Goal: Transaction & Acquisition: Purchase product/service

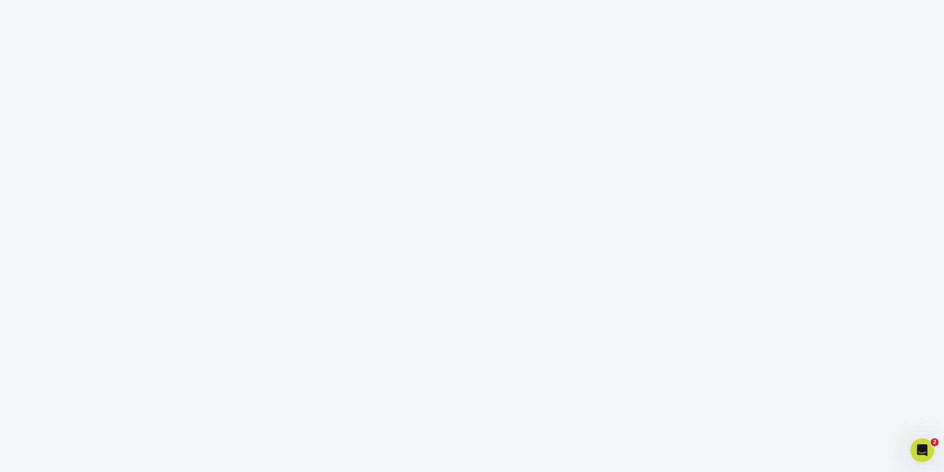
scroll to position [195, 0]
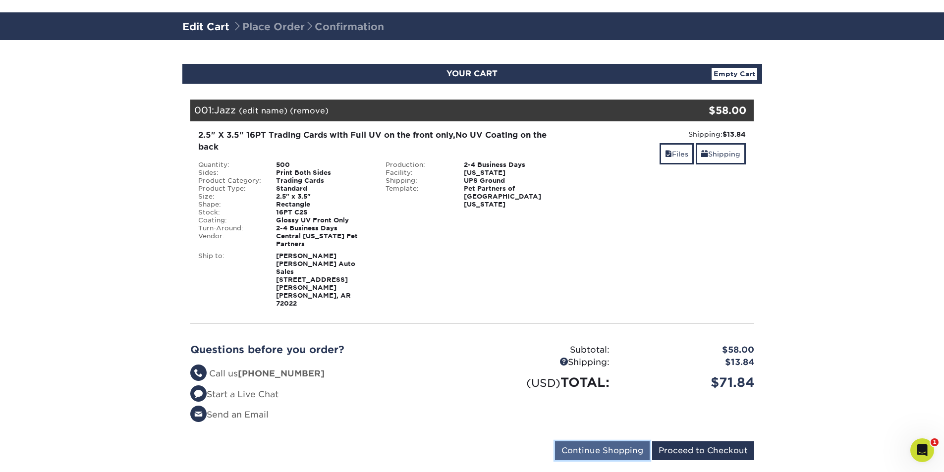
click at [626, 441] on input "Continue Shopping" at bounding box center [602, 450] width 95 height 19
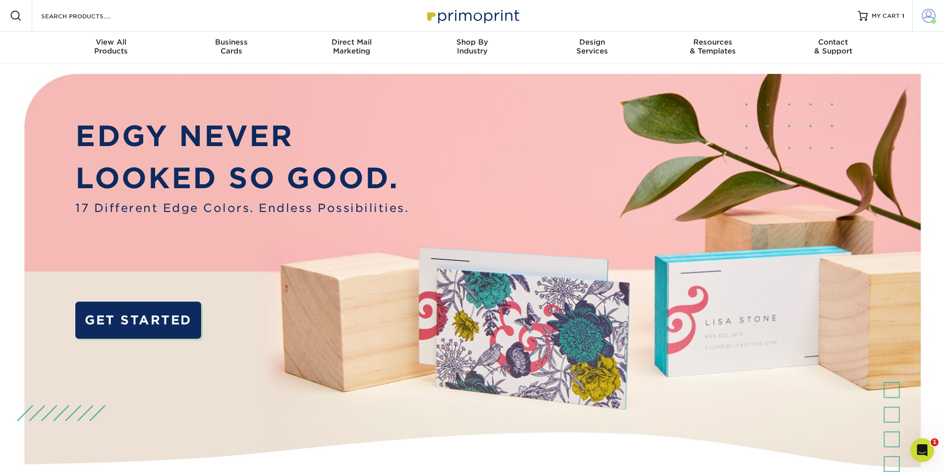
click at [926, 15] on span at bounding box center [928, 16] width 14 height 14
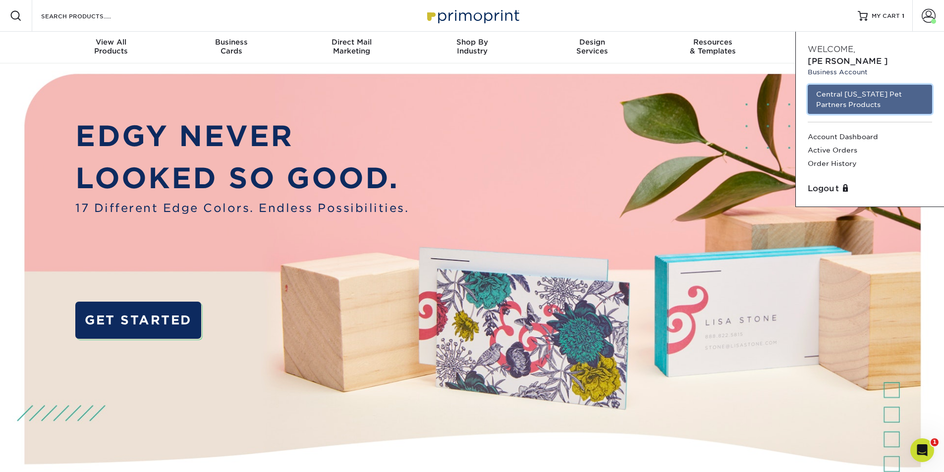
click at [870, 86] on link "Central [US_STATE] Pet Partners Products" at bounding box center [869, 99] width 124 height 29
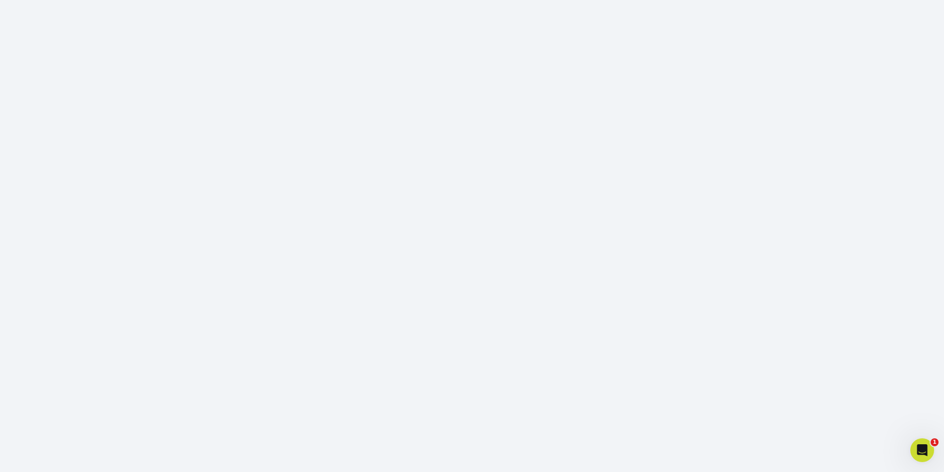
scroll to position [195, 0]
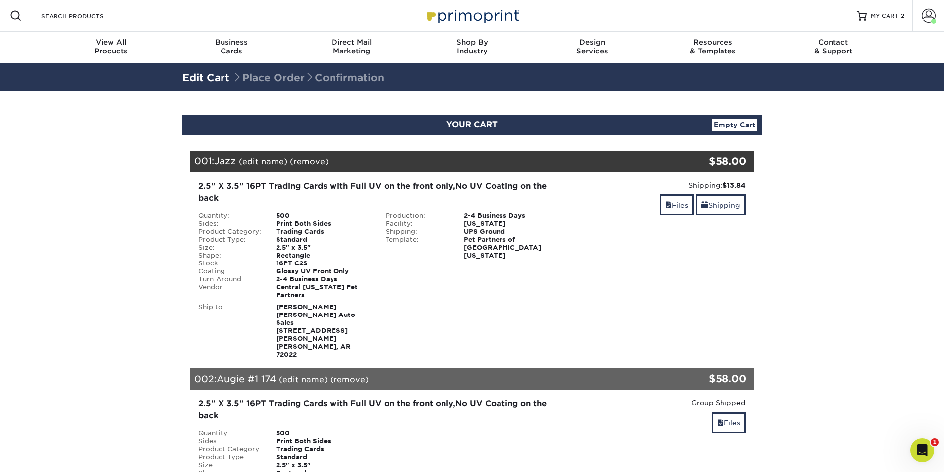
scroll to position [210, 0]
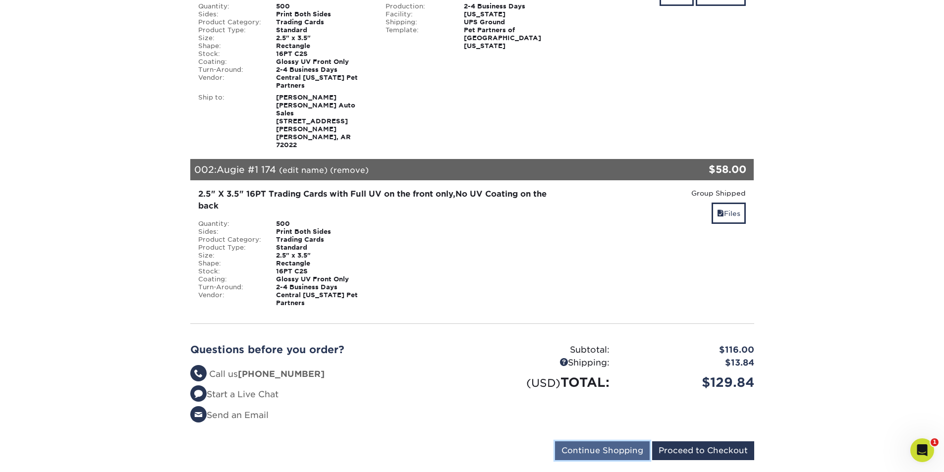
click at [619, 441] on input "Continue Shopping" at bounding box center [602, 450] width 95 height 19
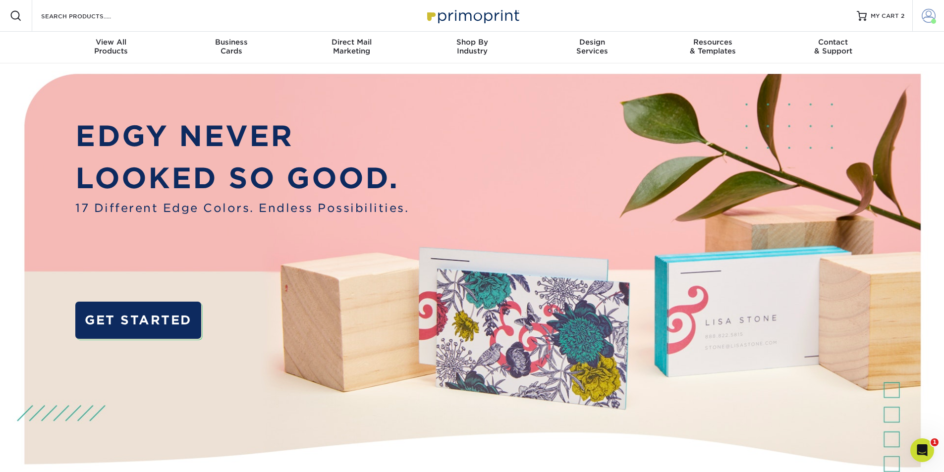
click at [928, 17] on span at bounding box center [928, 16] width 14 height 14
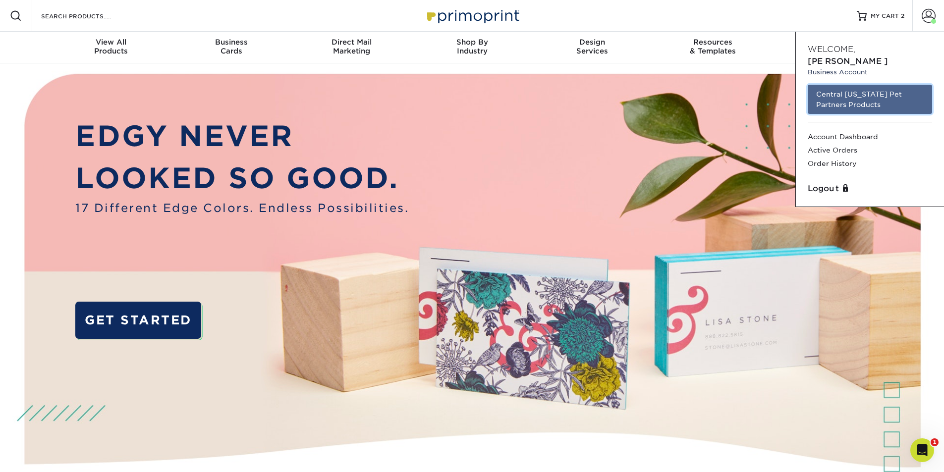
click at [856, 86] on link "Central [US_STATE] Pet Partners Products" at bounding box center [869, 99] width 124 height 29
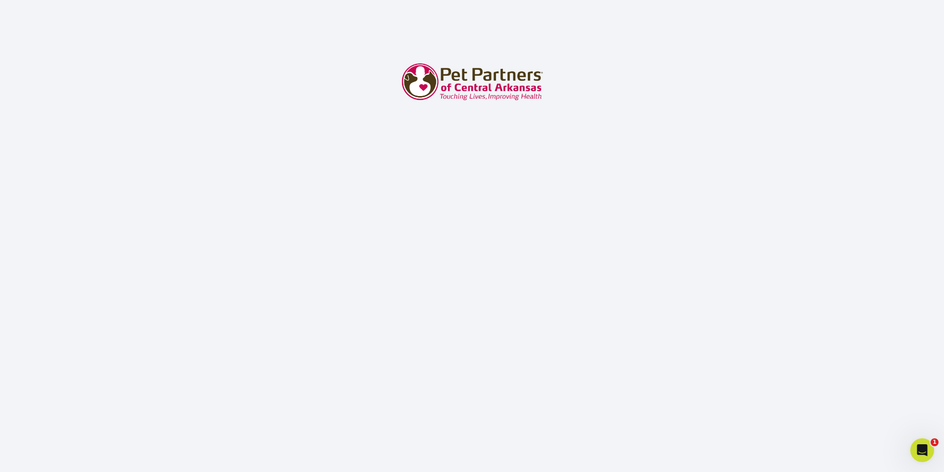
scroll to position [195, 0]
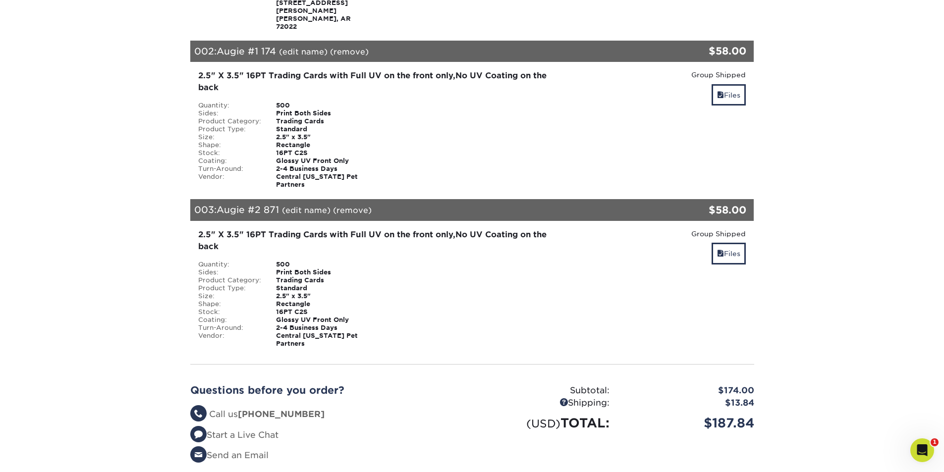
scroll to position [368, 0]
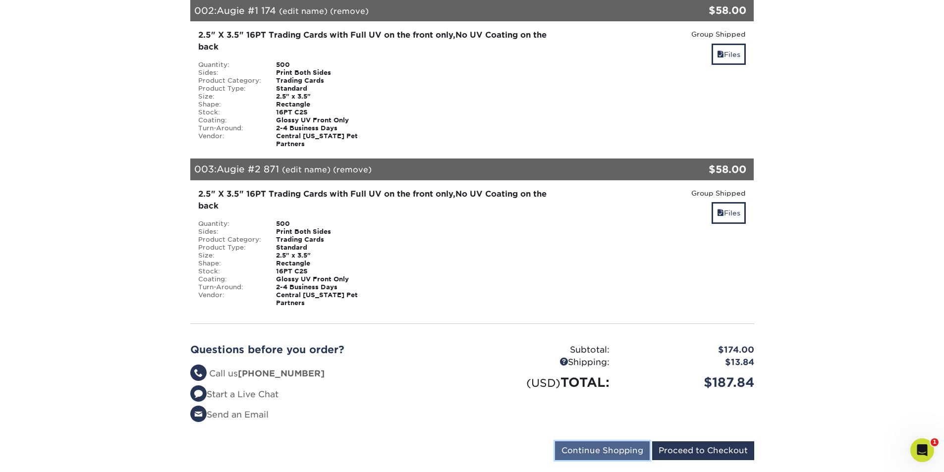
click at [587, 441] on input "Continue Shopping" at bounding box center [602, 450] width 95 height 19
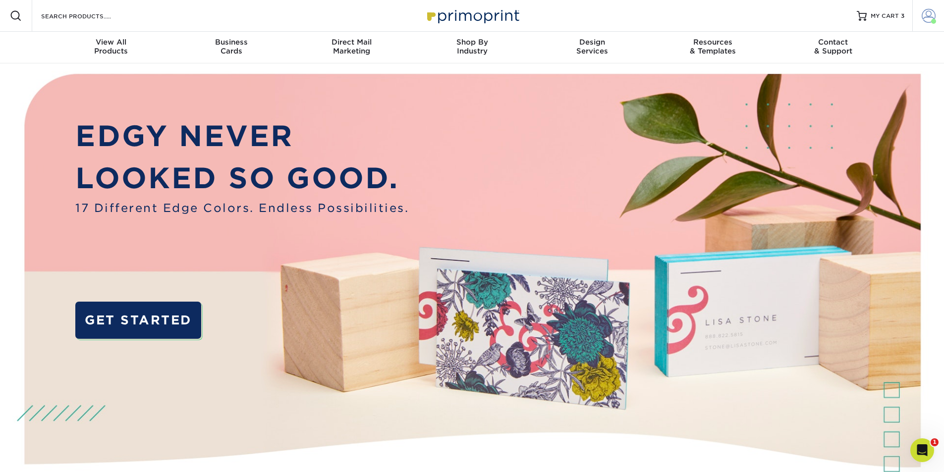
click at [931, 13] on span at bounding box center [928, 16] width 14 height 14
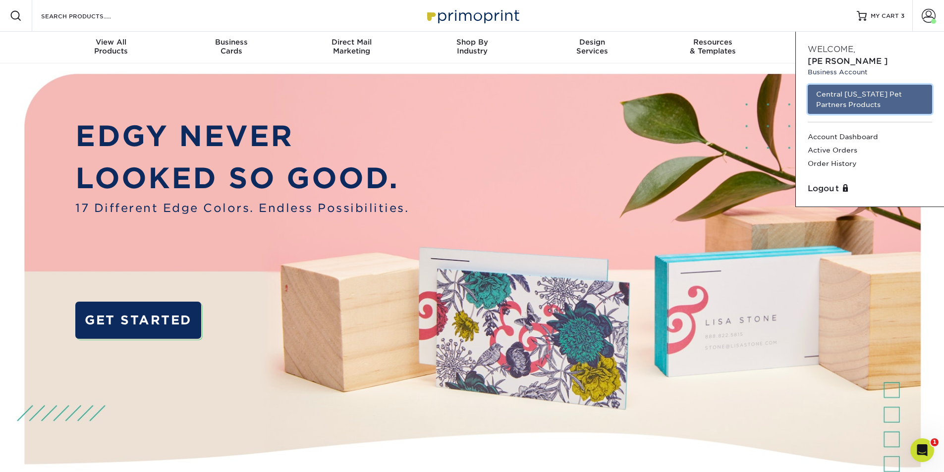
click at [823, 86] on link "Central [US_STATE] Pet Partners Products" at bounding box center [869, 99] width 124 height 29
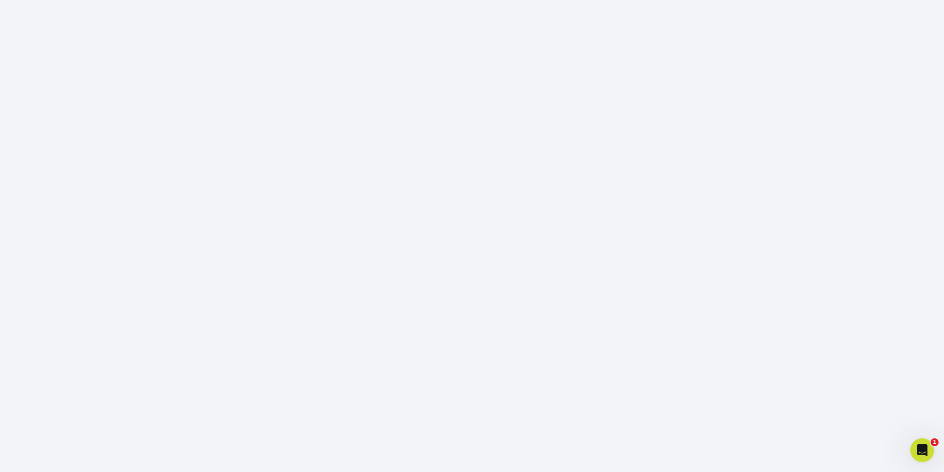
scroll to position [195, 0]
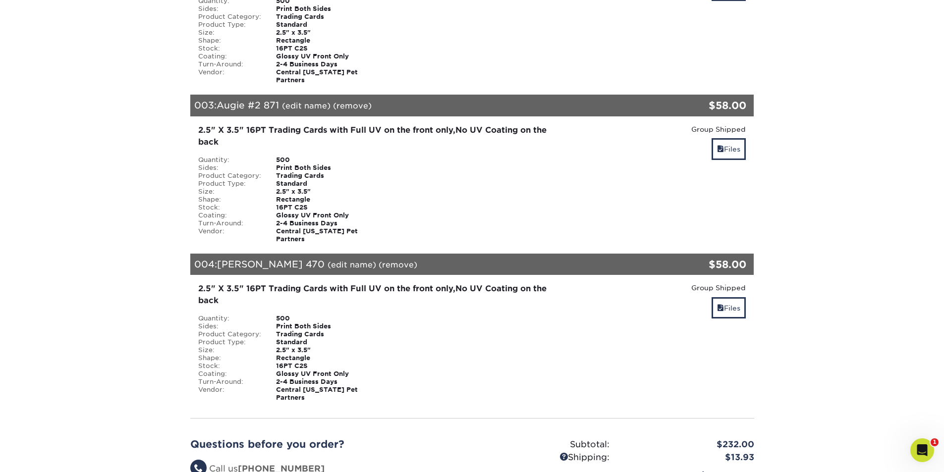
scroll to position [527, 0]
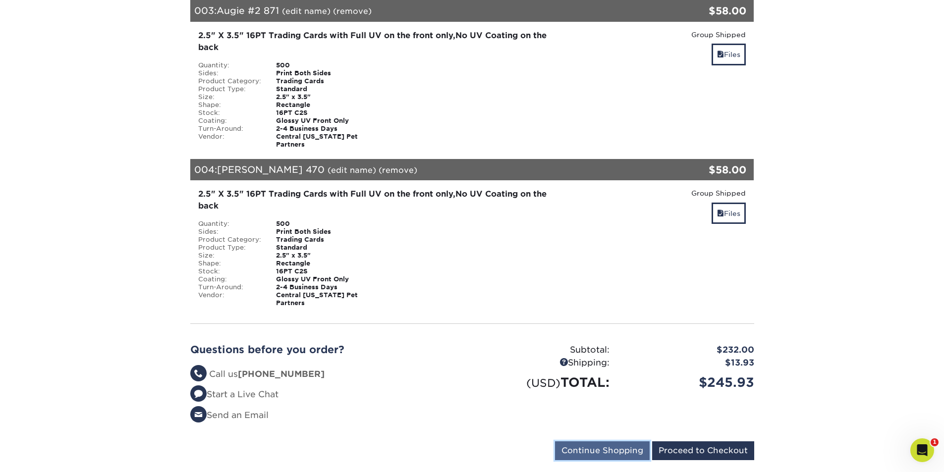
drag, startPoint x: 616, startPoint y: 426, endPoint x: 506, endPoint y: 418, distance: 110.2
click at [617, 441] on input "Continue Shopping" at bounding box center [602, 450] width 95 height 19
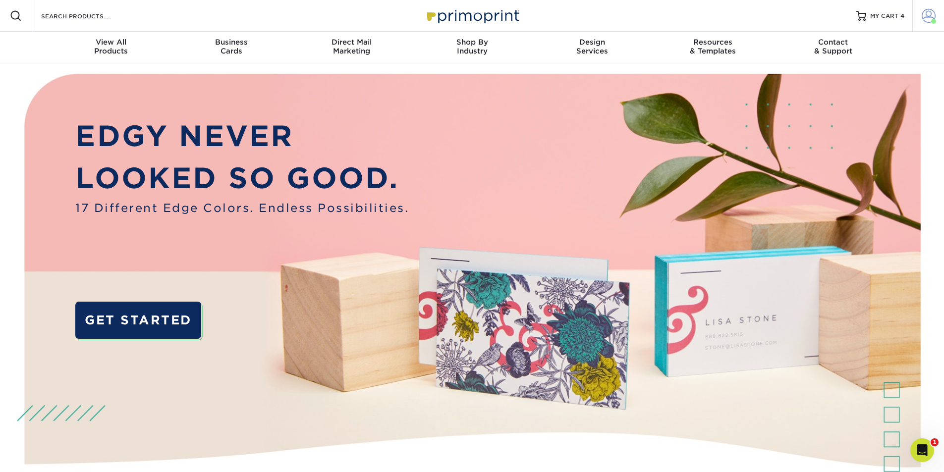
click at [926, 16] on span at bounding box center [928, 16] width 14 height 14
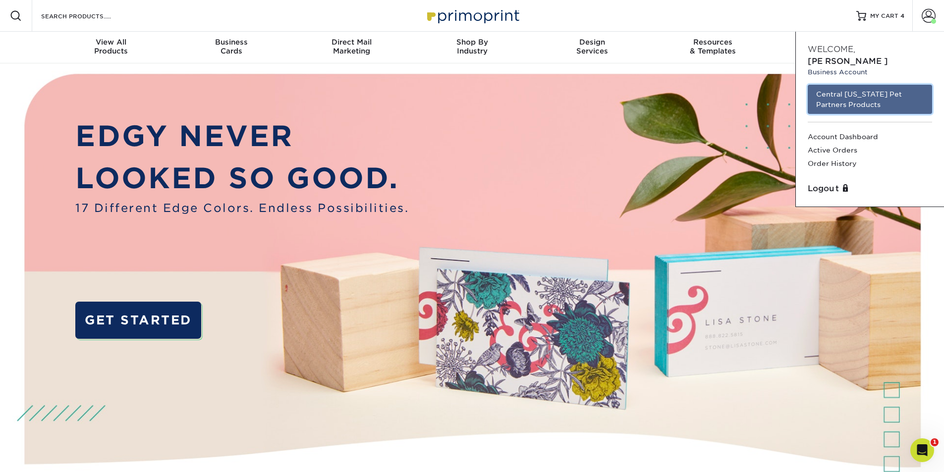
click at [871, 88] on link "Central [US_STATE] Pet Partners Products" at bounding box center [869, 99] width 124 height 29
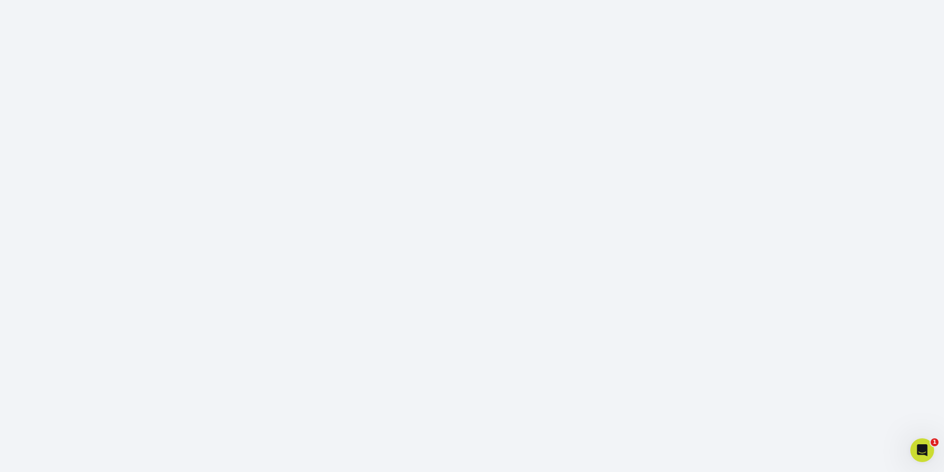
scroll to position [195, 0]
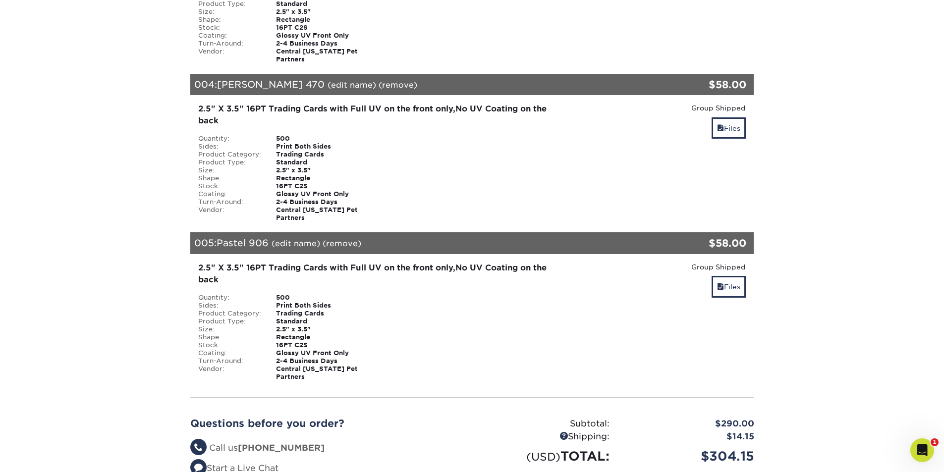
scroll to position [686, 0]
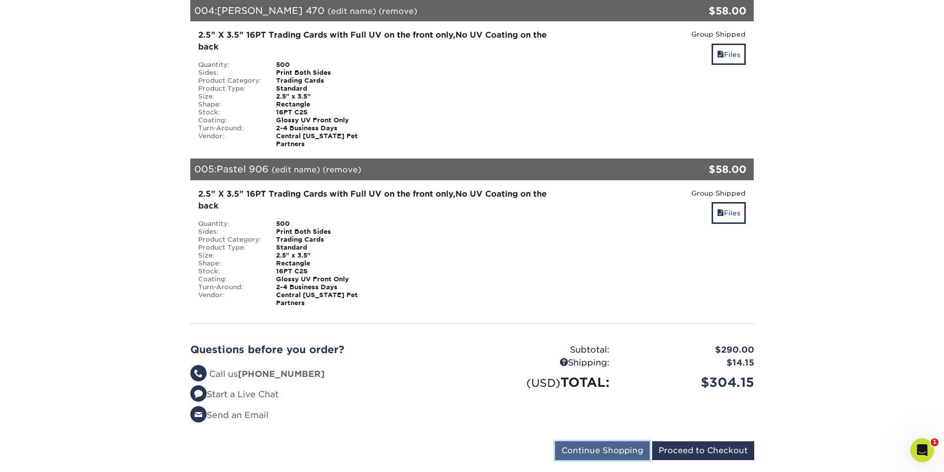
click at [614, 441] on input "Continue Shopping" at bounding box center [602, 450] width 95 height 19
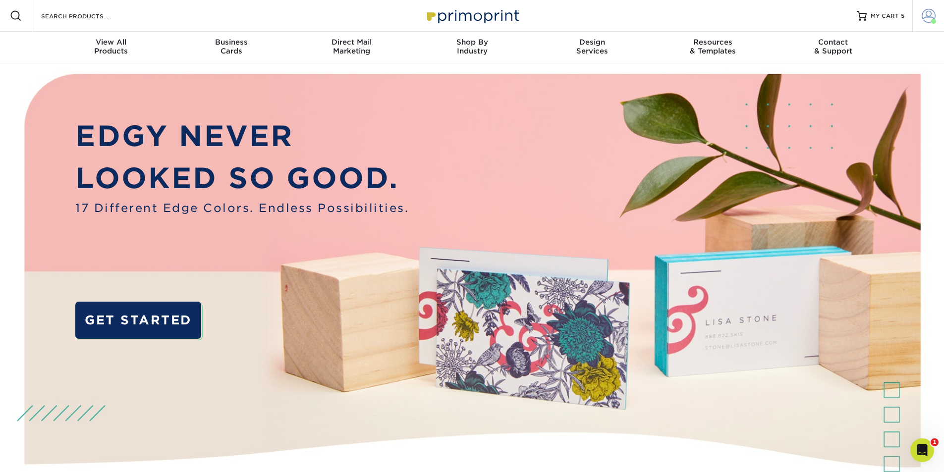
click at [924, 14] on span at bounding box center [928, 16] width 14 height 14
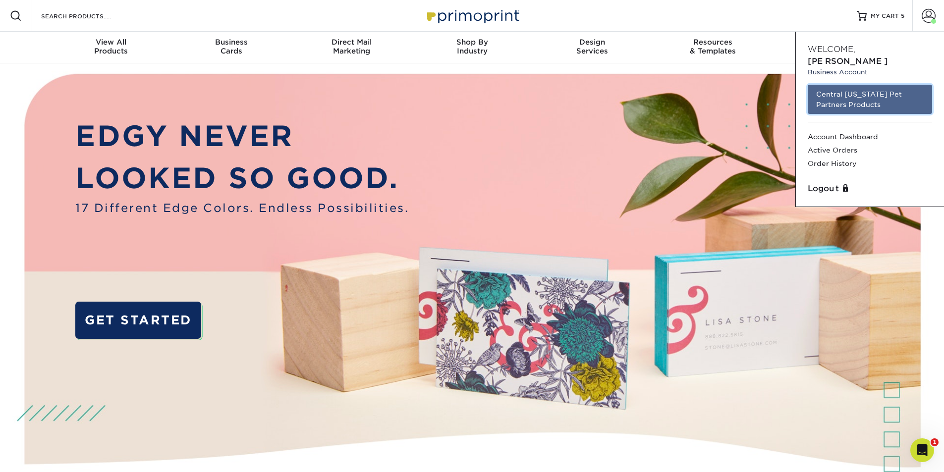
click at [856, 89] on link "Central [US_STATE] Pet Partners Products" at bounding box center [869, 99] width 124 height 29
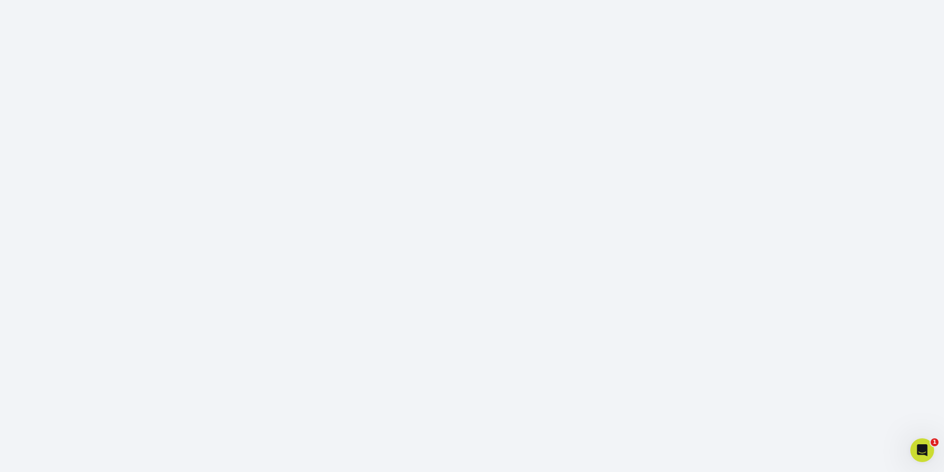
scroll to position [195, 0]
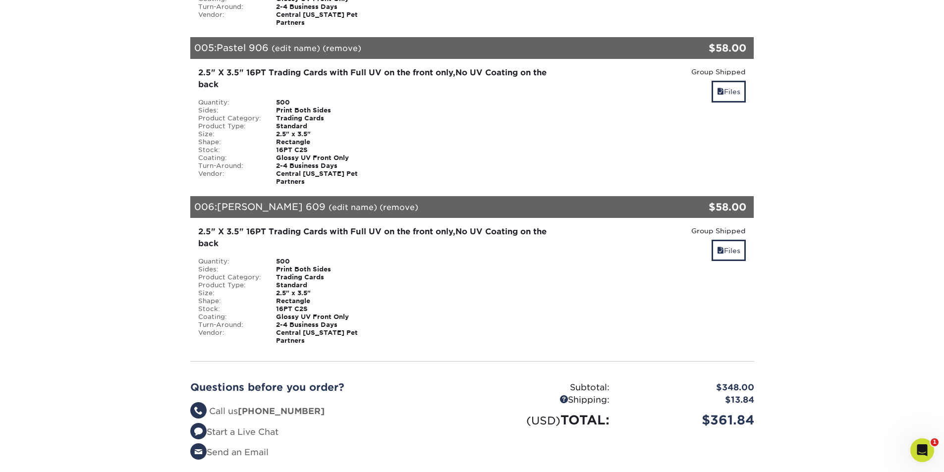
scroll to position [845, 0]
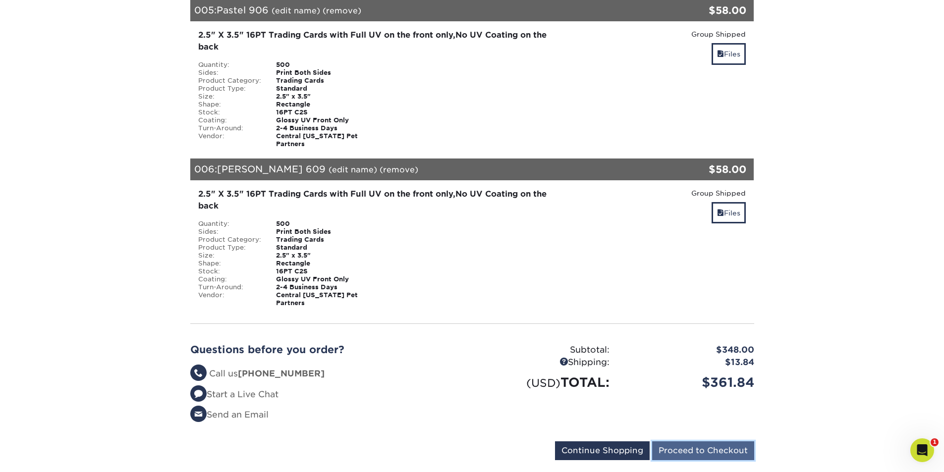
click at [702, 441] on input "Proceed to Checkout" at bounding box center [703, 450] width 102 height 19
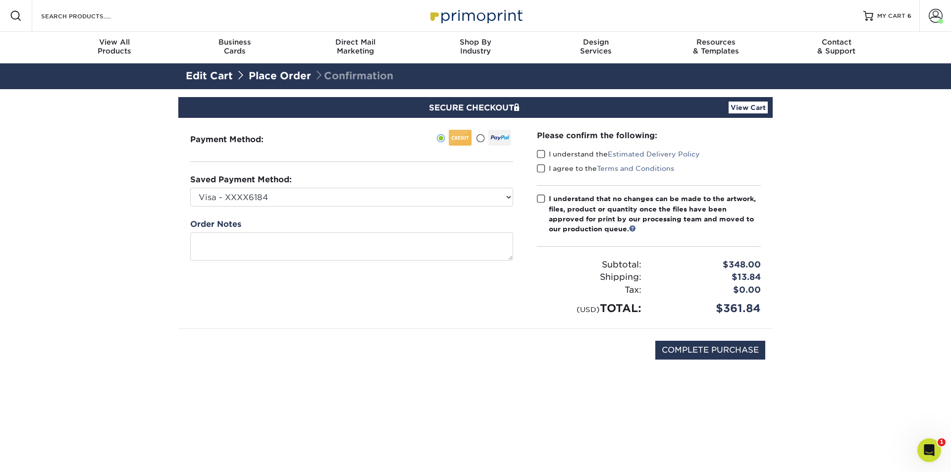
click at [540, 154] on span at bounding box center [541, 154] width 8 height 9
click at [0, 0] on input "I understand the Estimated Delivery Policy" at bounding box center [0, 0] width 0 height 0
click at [540, 171] on span at bounding box center [541, 168] width 8 height 9
click at [0, 0] on input "I agree to the Terms and Conditions" at bounding box center [0, 0] width 0 height 0
click at [541, 197] on span at bounding box center [541, 198] width 8 height 9
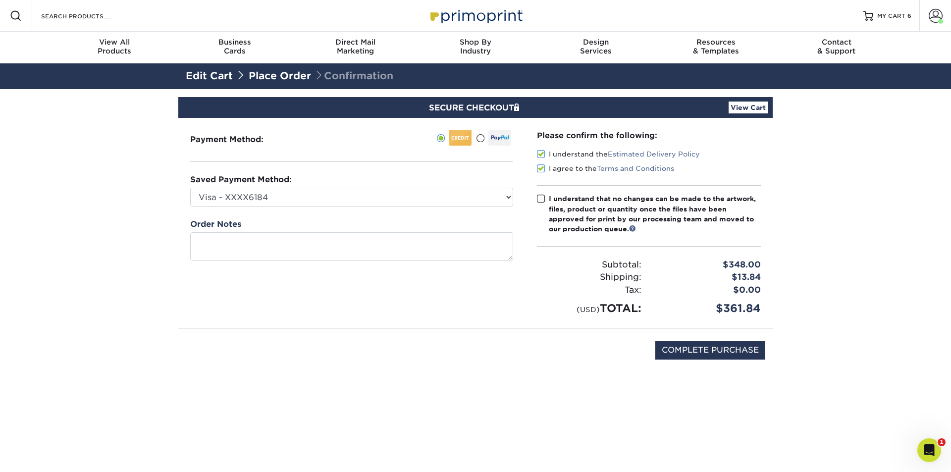
click at [0, 0] on input "I understand that no changes can be made to the artwork, files, product or quan…" at bounding box center [0, 0] width 0 height 0
click at [721, 347] on input "COMPLETE PURCHASE" at bounding box center [710, 350] width 110 height 19
type input "PROCESSING, PLEASE WAIT..."
